Goal: Transaction & Acquisition: Purchase product/service

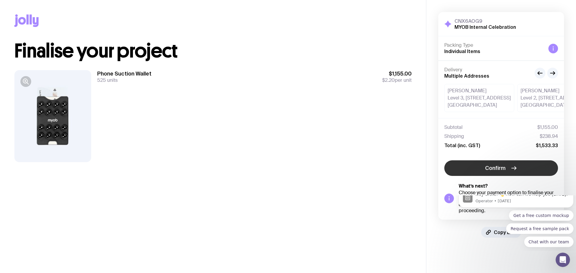
click at [504, 168] on span "Confirm" at bounding box center [495, 168] width 20 height 7
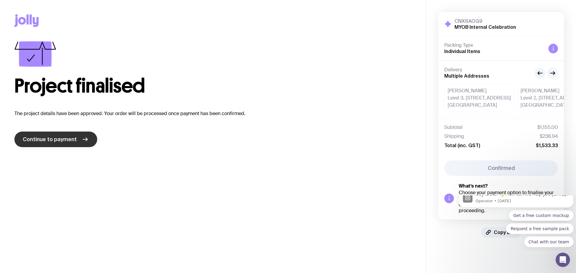
click at [68, 140] on span "Continue to payment" at bounding box center [50, 139] width 54 height 7
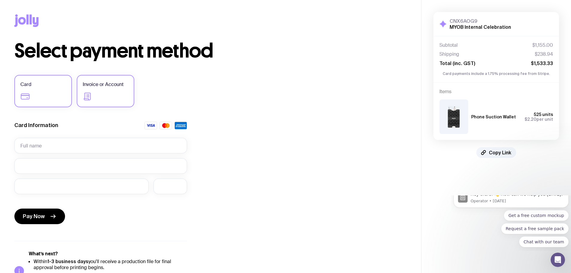
click at [102, 91] on label "Invoice or Account" at bounding box center [106, 91] width 58 height 32
click at [0, 0] on input "Invoice or Account" at bounding box center [0, 0] width 0 height 0
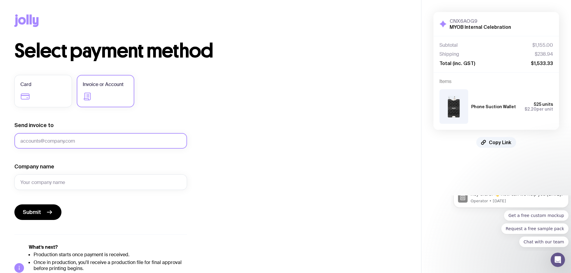
click at [81, 142] on input "Send invoice to" at bounding box center [100, 141] width 173 height 16
type input "[PERSON_NAME][EMAIL_ADDRESS][PERSON_NAME][DOMAIN_NAME]"
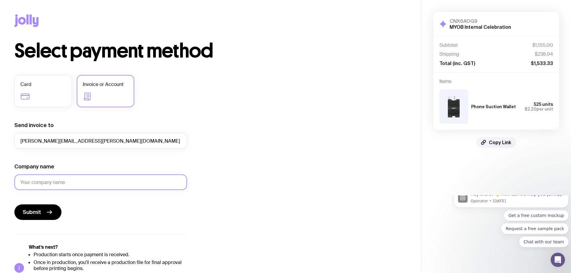
click at [51, 183] on input "Company name" at bounding box center [100, 183] width 173 height 16
type input "MYOB"
click at [149, 216] on div "Submit" at bounding box center [100, 213] width 173 height 16
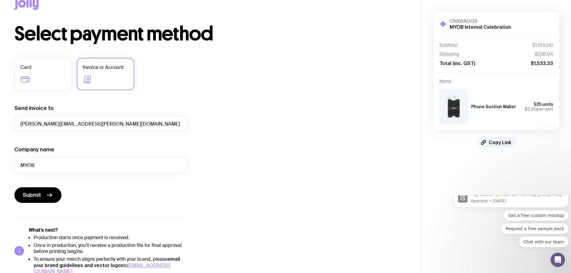
scroll to position [25, 0]
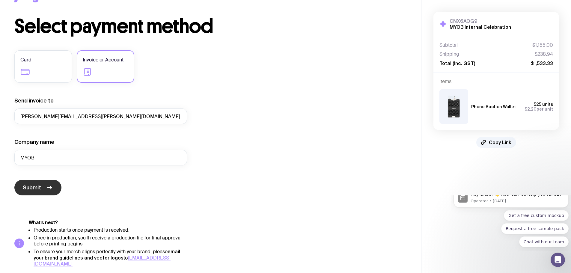
click at [39, 186] on span "Submit" at bounding box center [32, 187] width 18 height 7
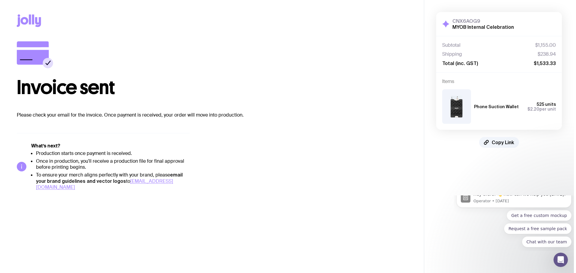
scroll to position [0, 0]
